Goal: Task Accomplishment & Management: Complete application form

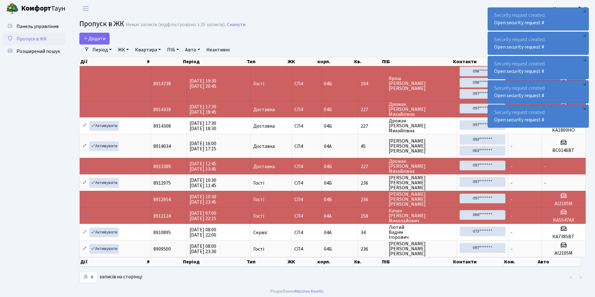
select select "25"
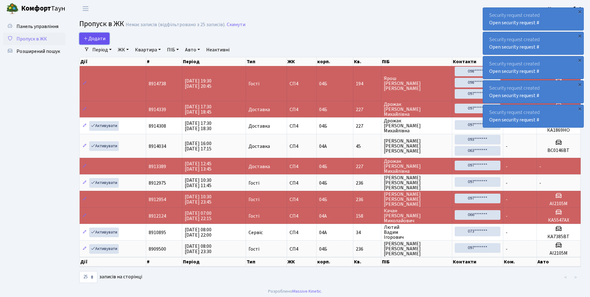
click at [98, 38] on span "Додати" at bounding box center [94, 38] width 22 height 7
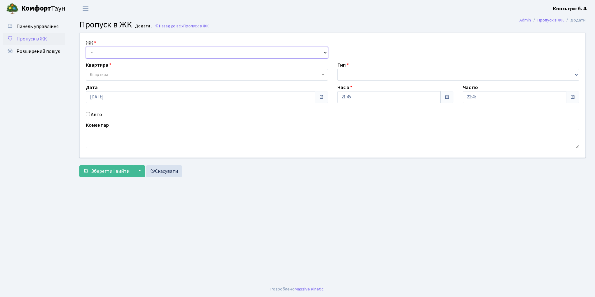
click at [125, 48] on select "- СП4, Столичне шосе, 5" at bounding box center [207, 53] width 242 height 12
select select "325"
click at [86, 47] on select "- СП4, Столичне шосе, 5" at bounding box center [207, 53] width 242 height 12
select select
click at [126, 78] on span "Квартира" at bounding box center [205, 75] width 230 height 6
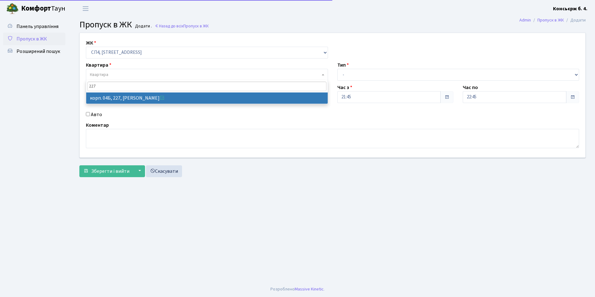
type input "227"
click at [104, 92] on span "227" at bounding box center [206, 86] width 241 height 12
select select "21255"
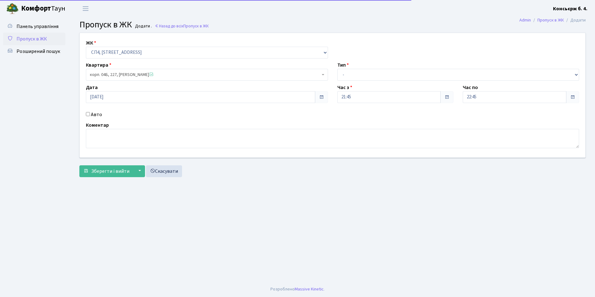
click at [87, 113] on input "Авто" at bounding box center [88, 114] width 4 height 4
checkbox input "true"
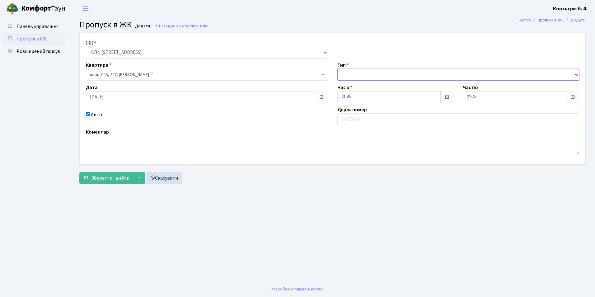
drag, startPoint x: 388, startPoint y: 69, endPoint x: 387, endPoint y: 75, distance: 6.3
click at [388, 69] on select "- Доставка Таксі Гості Сервіс" at bounding box center [458, 75] width 242 height 12
select select "1"
click at [337, 69] on select "- Доставка Таксі Гості Сервіс" at bounding box center [458, 75] width 242 height 12
click at [373, 119] on input "text" at bounding box center [458, 119] width 242 height 12
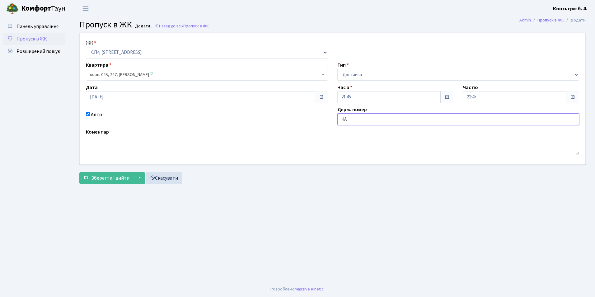
type input "К"
click at [298, 154] on textarea at bounding box center [332, 145] width 493 height 19
type textarea "ДОСТАВКА ГЛОВО"
click at [100, 179] on span "Зберегти і вийти" at bounding box center [110, 178] width 38 height 7
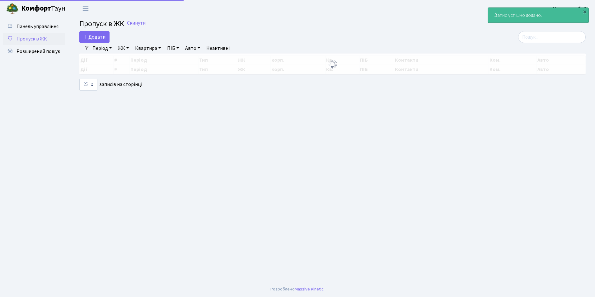
select select "25"
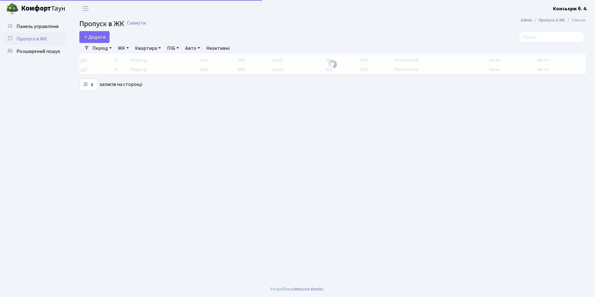
select select "25"
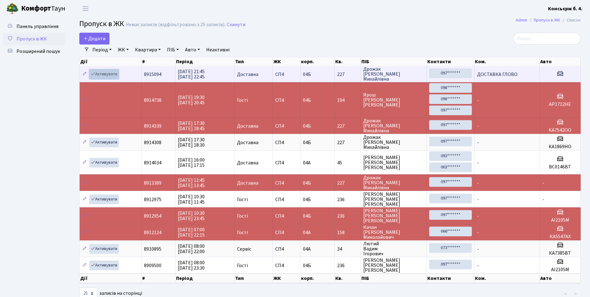
click at [94, 72] on icon at bounding box center [93, 74] width 4 height 4
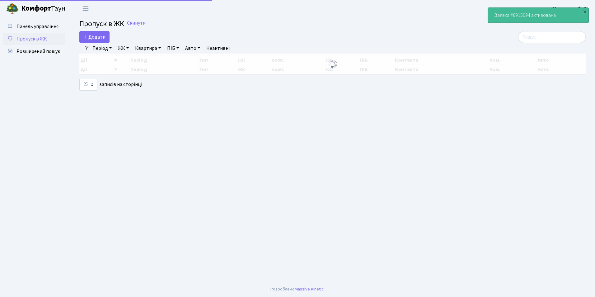
select select "25"
